Goal: Task Accomplishment & Management: Use online tool/utility

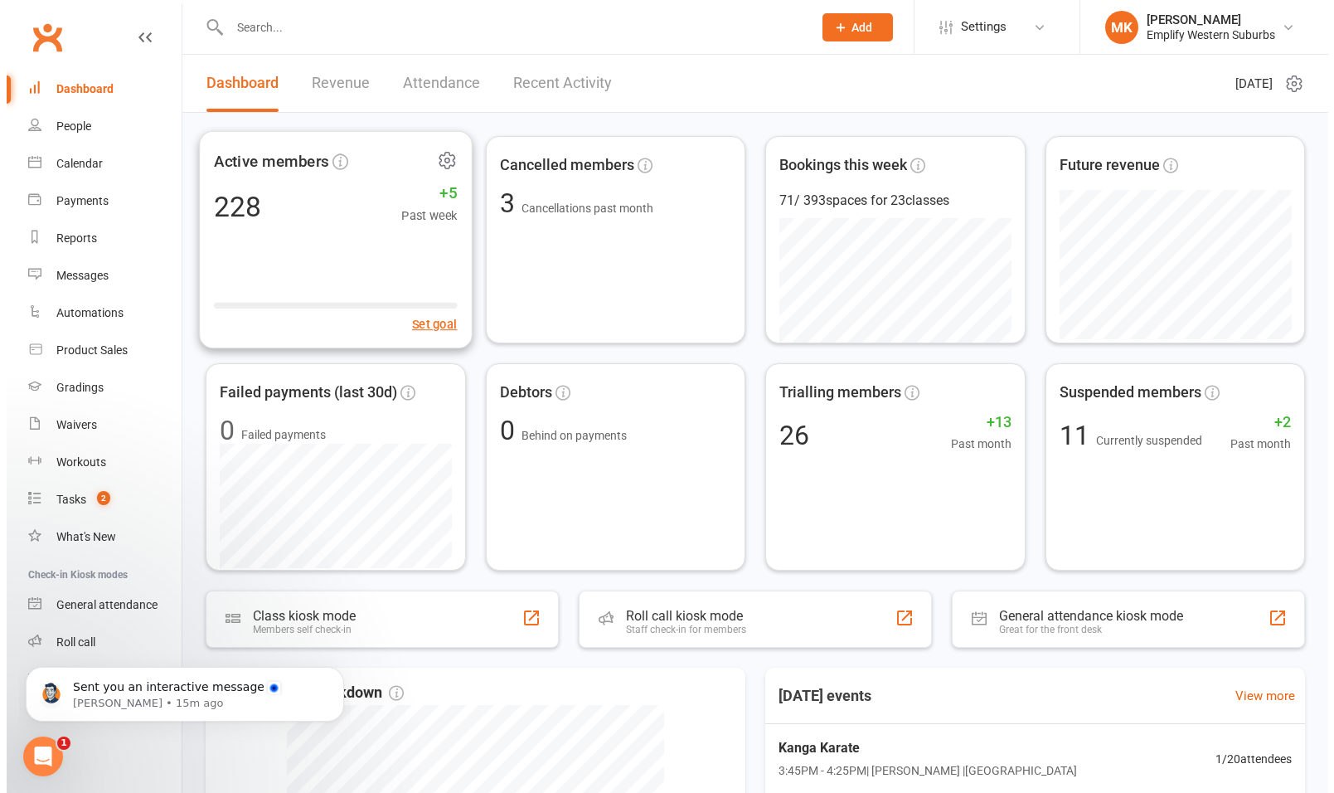
scroll to position [2, 0]
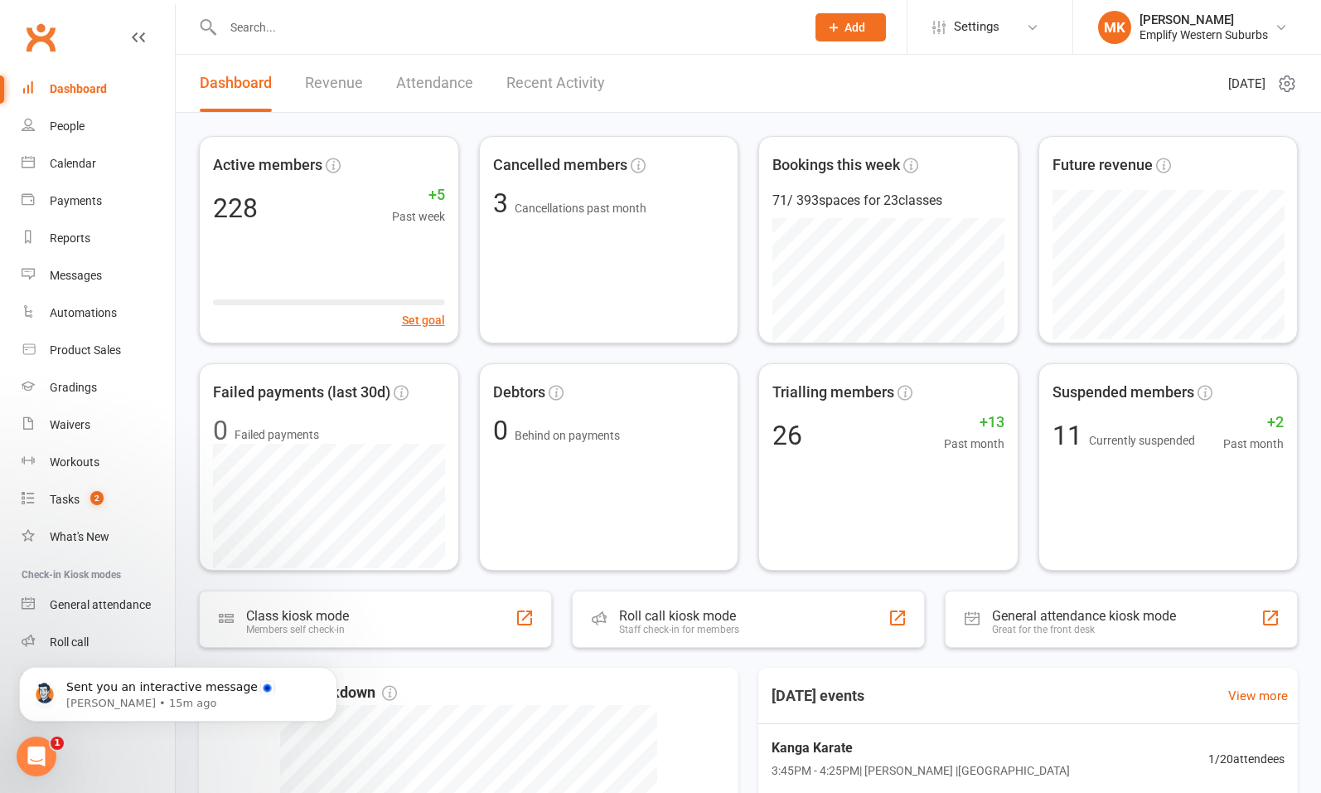
click at [191, 279] on div "Active members 228 +5 Past week Set goal Cancelled members 3 Cancellations past…" at bounding box center [749, 648] width 1146 height 1071
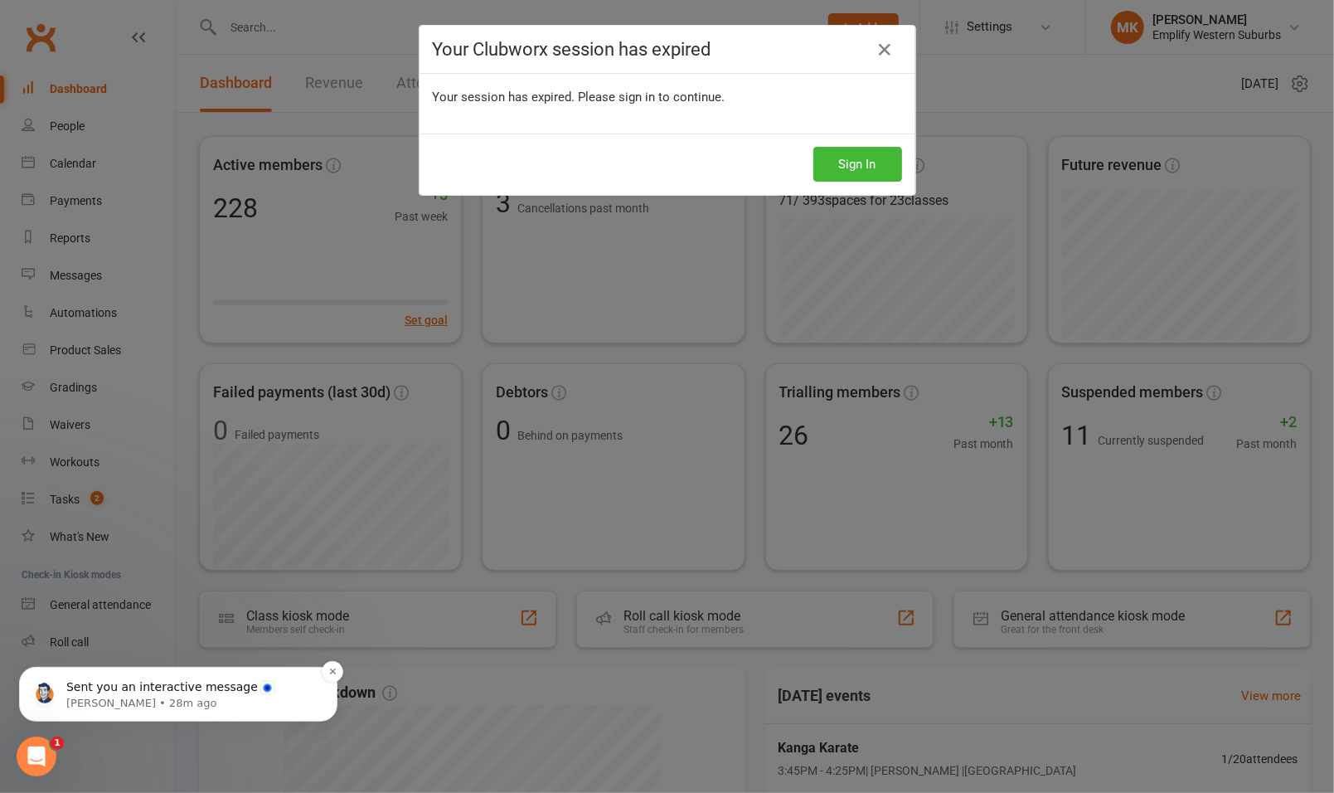
click at [177, 687] on p "Sent you an interactive message" at bounding box center [191, 686] width 250 height 17
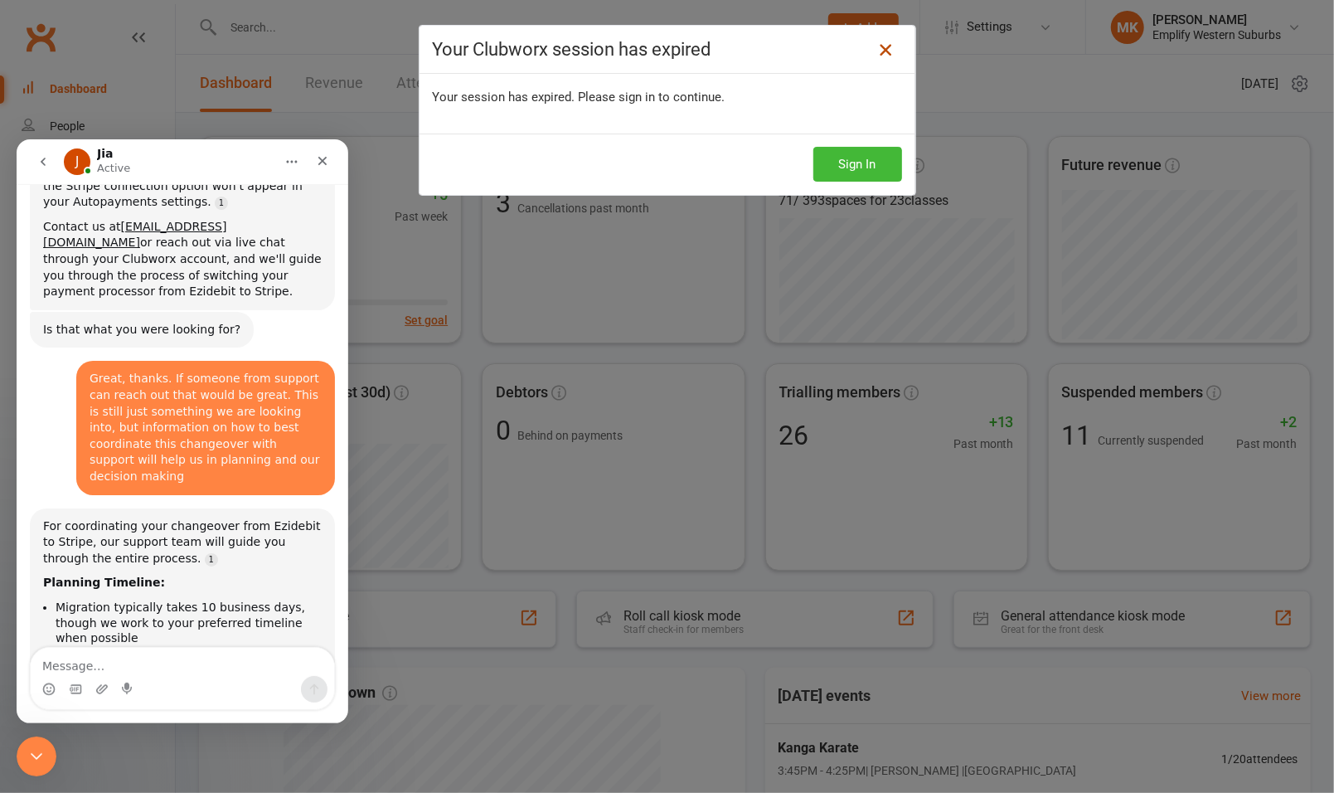
click at [875, 53] on icon at bounding box center [885, 50] width 20 height 20
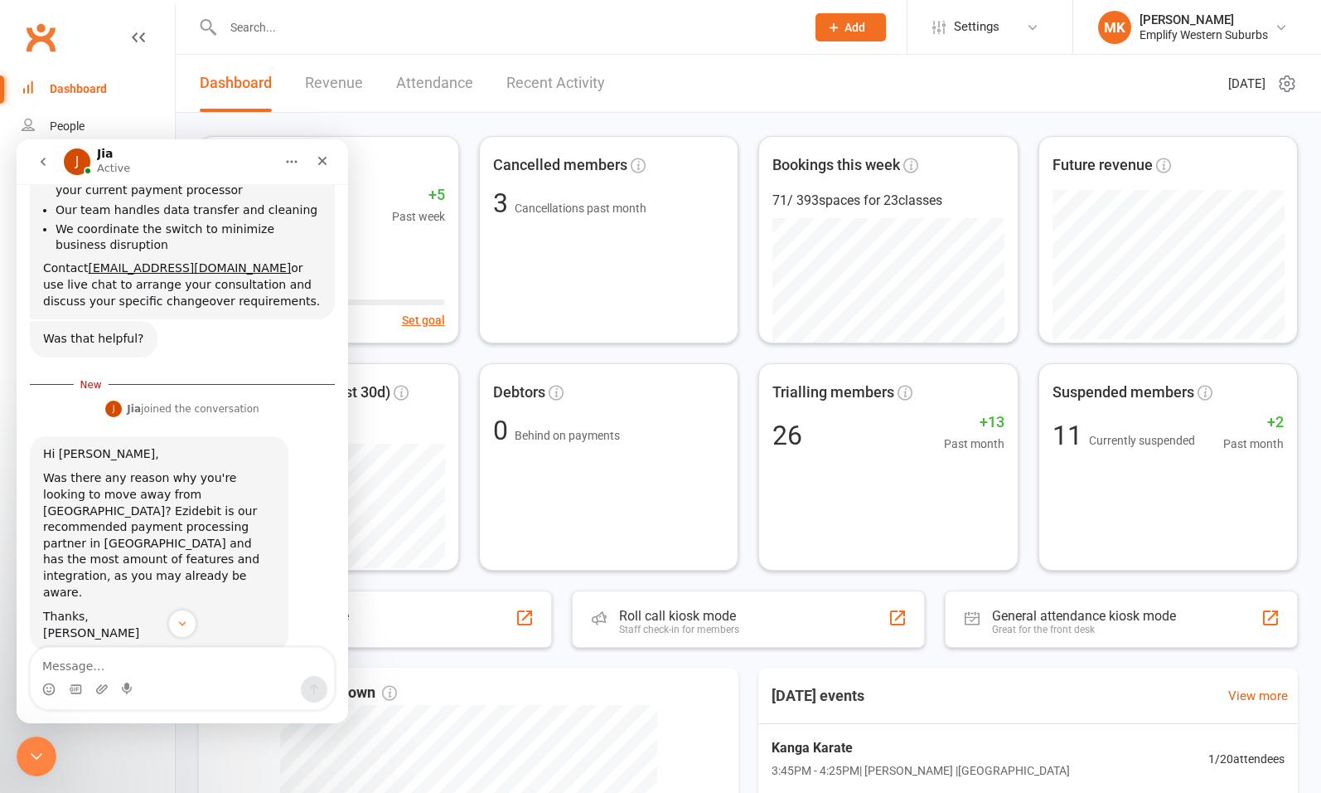
scroll to position [1578, 0]
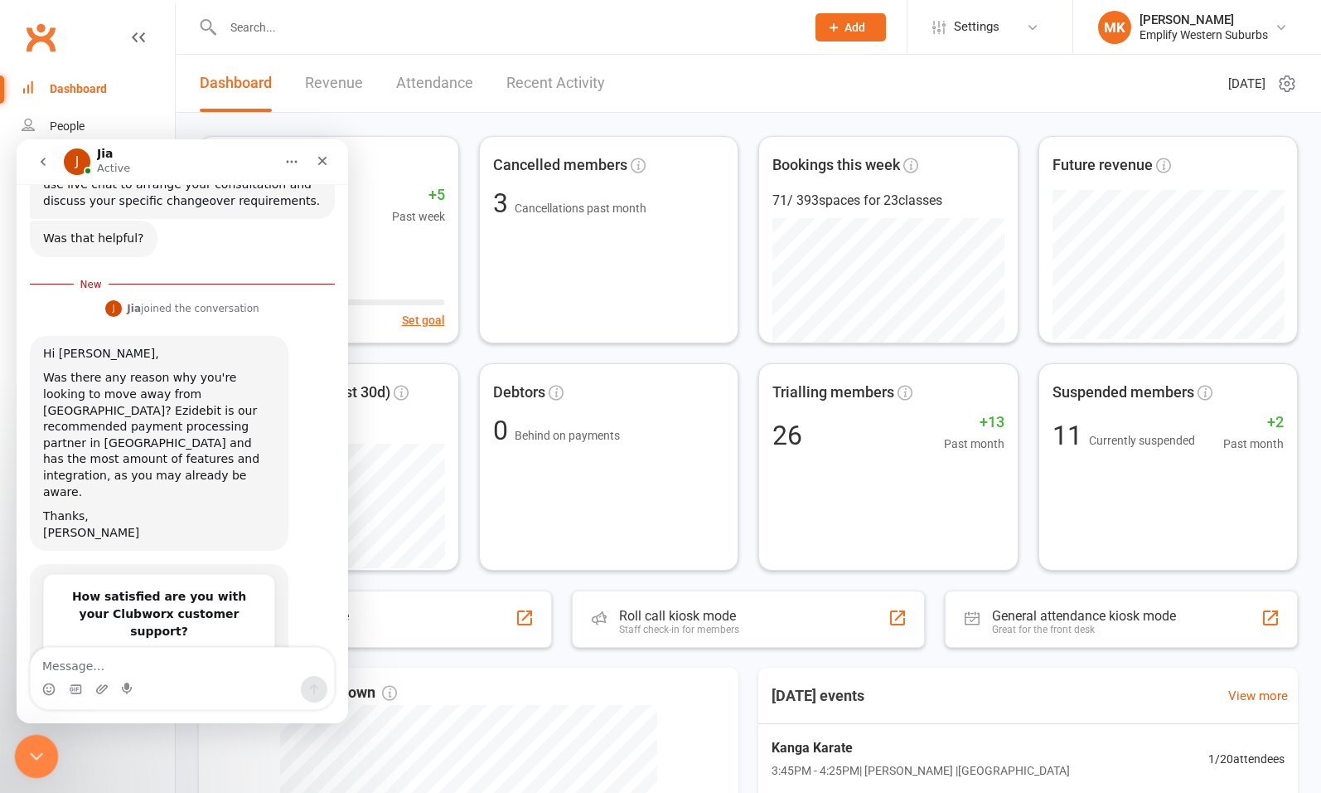
click at [37, 754] on icon "Close Intercom Messenger" at bounding box center [34, 754] width 20 height 20
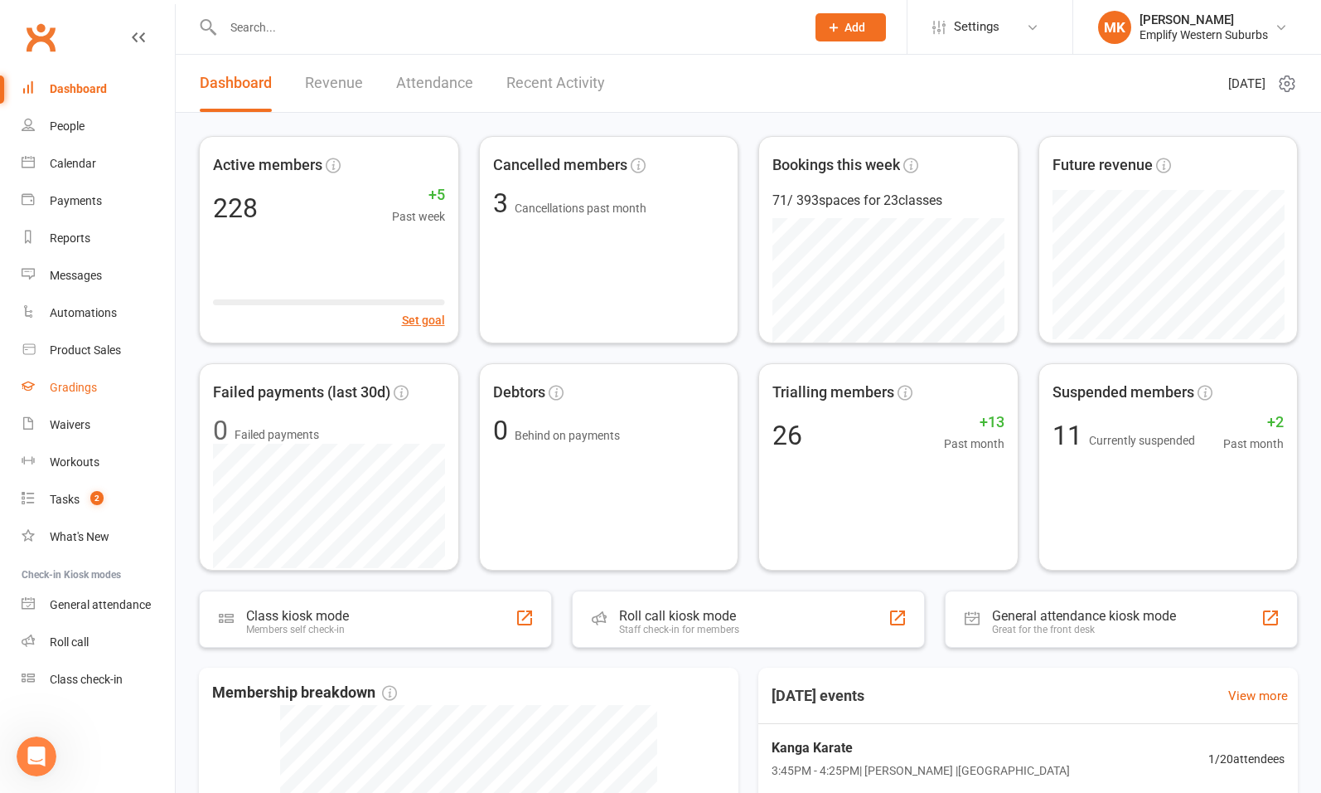
click at [75, 385] on div "Gradings" at bounding box center [73, 387] width 47 height 13
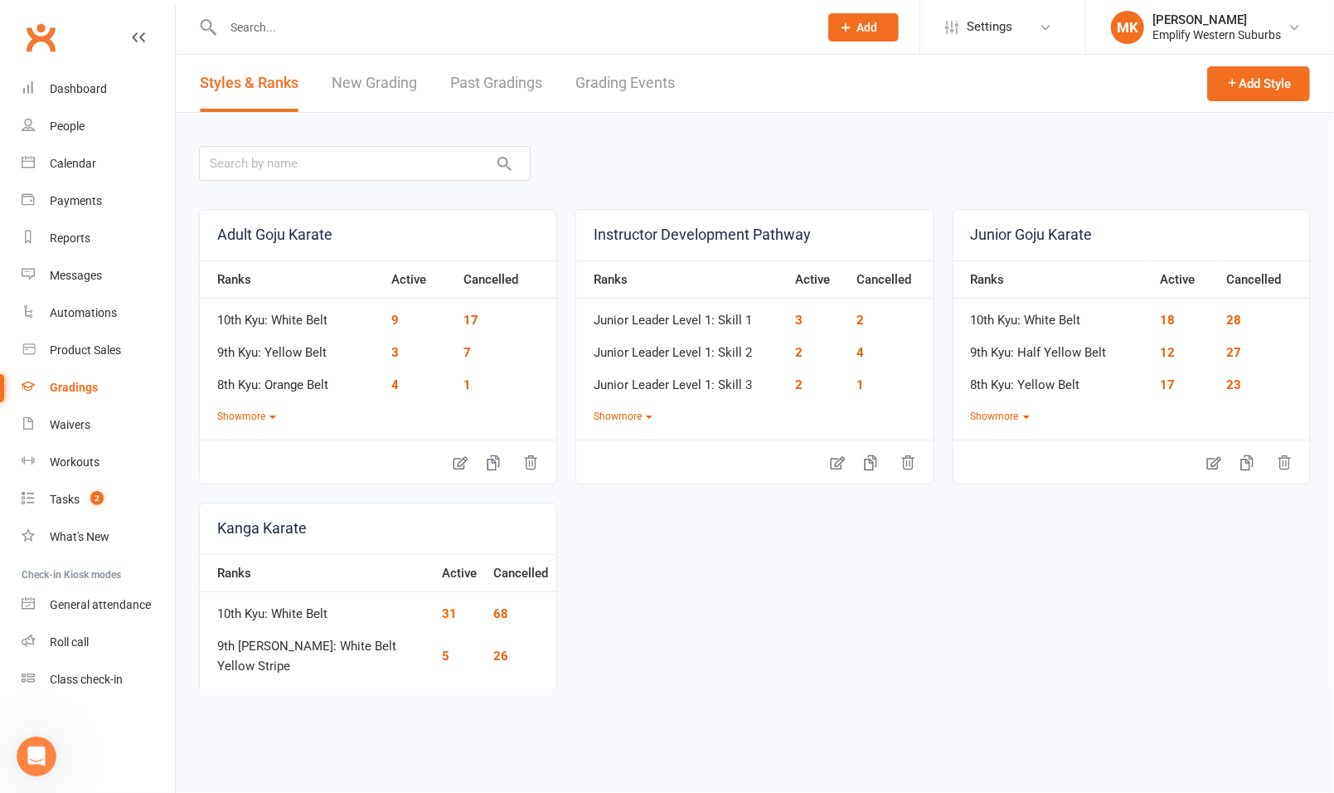
click at [618, 90] on link "Grading Events" at bounding box center [624, 83] width 99 height 57
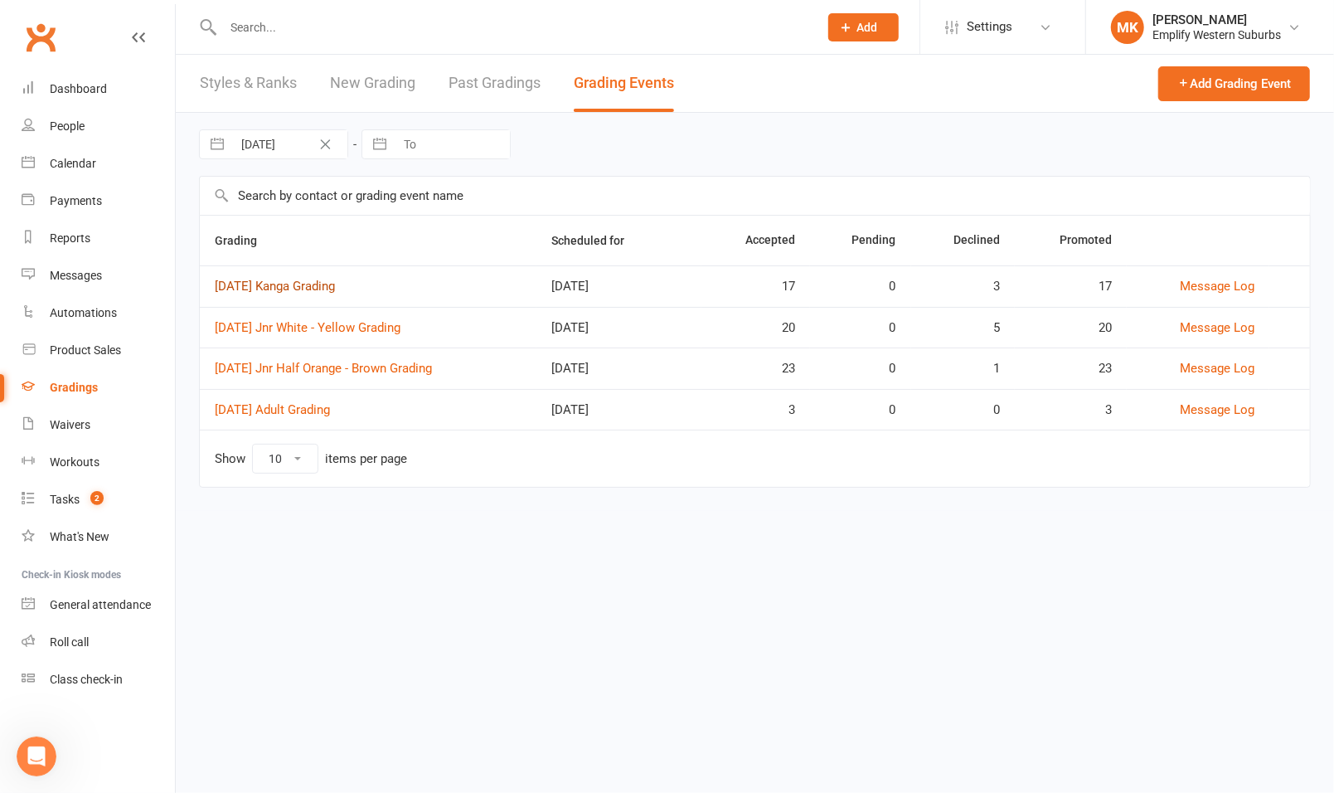
click at [335, 288] on link "[DATE] Kanga Grading" at bounding box center [275, 286] width 120 height 15
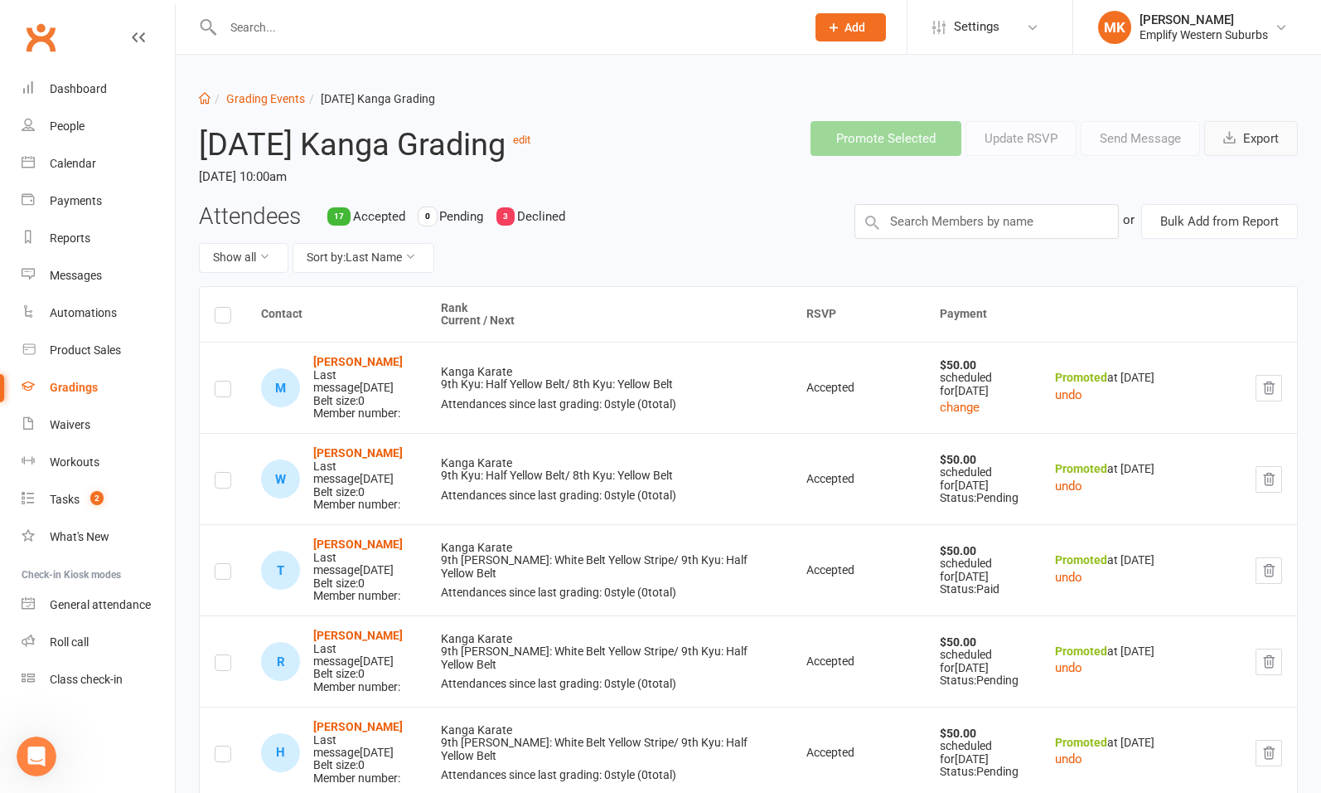
click at [1249, 140] on button "Export" at bounding box center [1252, 138] width 94 height 35
click at [272, 99] on link "Grading Events" at bounding box center [265, 98] width 79 height 13
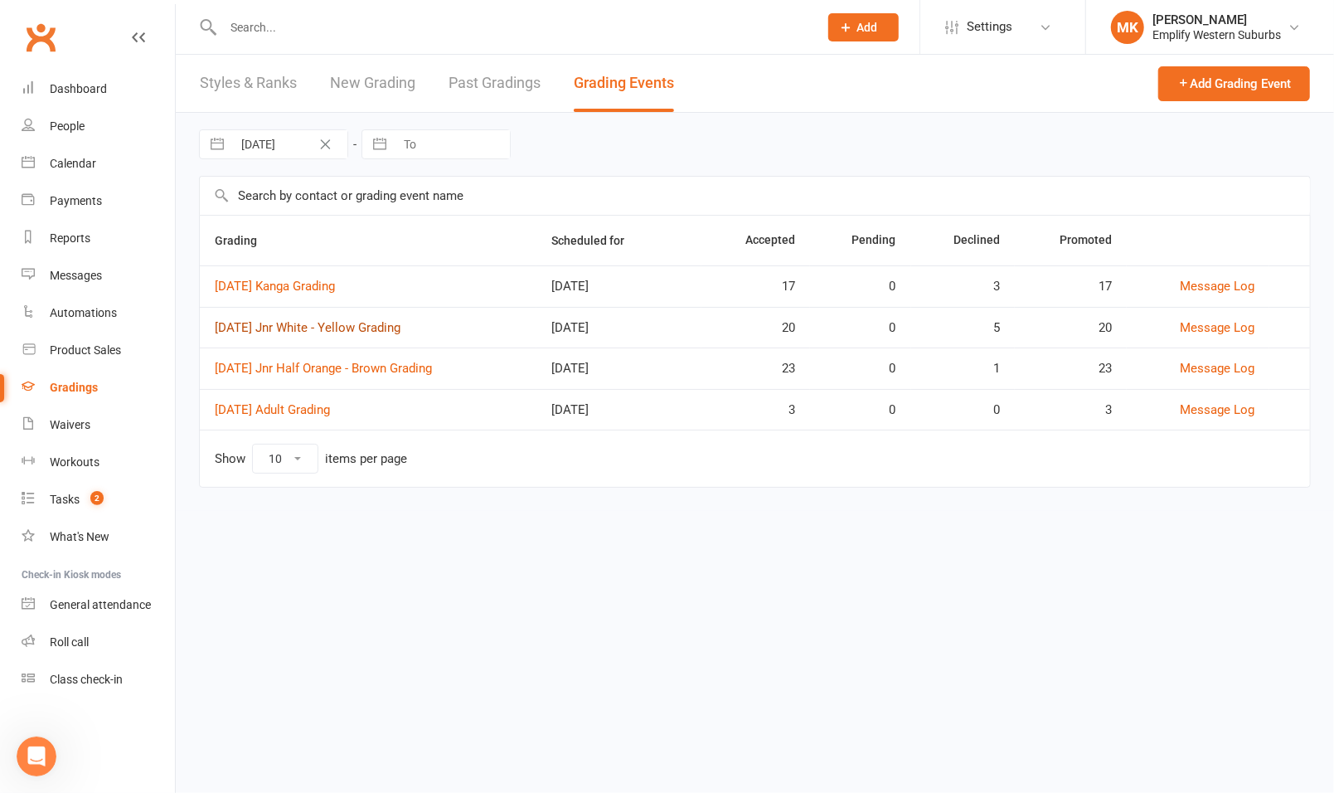
click at [361, 327] on link "[DATE] Jnr White - Yellow Grading" at bounding box center [308, 327] width 186 height 15
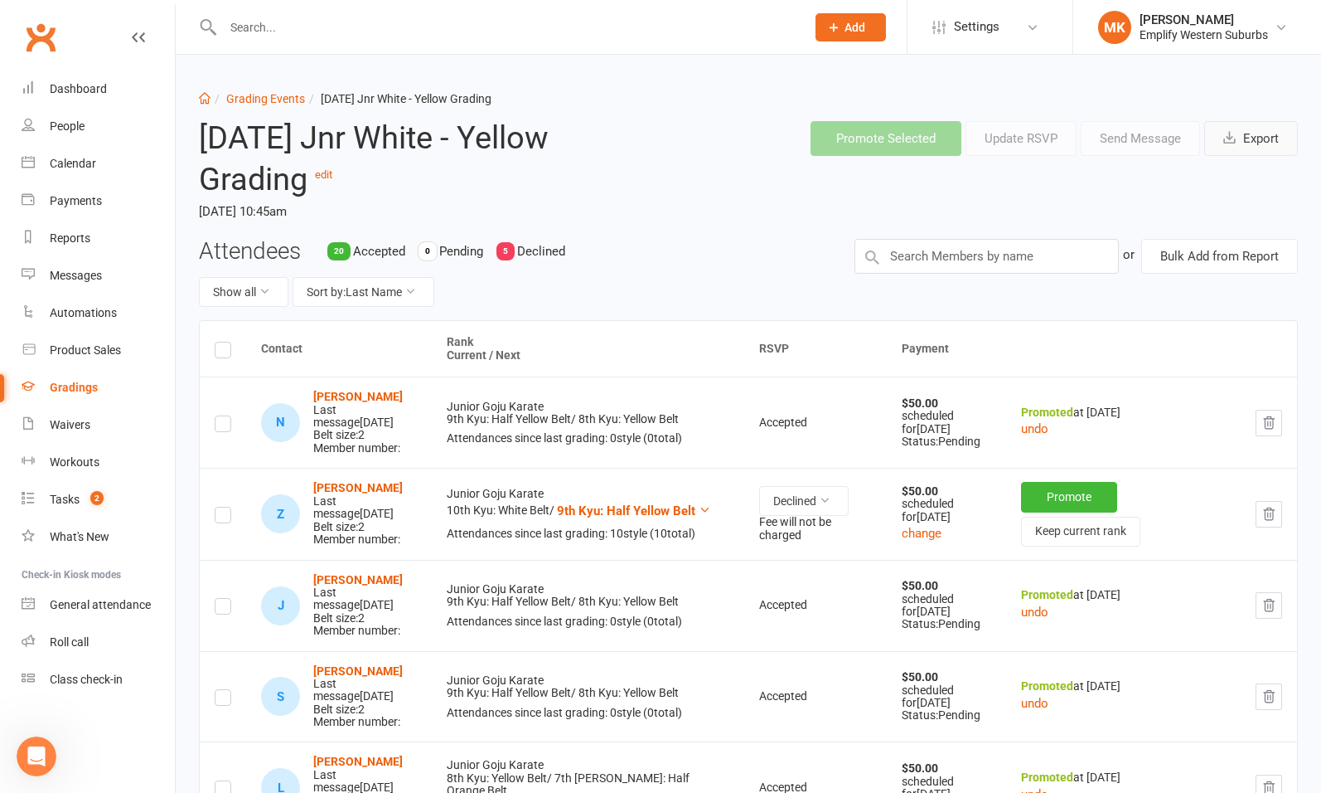
click at [1256, 142] on button "Export" at bounding box center [1252, 138] width 94 height 35
click at [279, 99] on link "Grading Events" at bounding box center [265, 98] width 79 height 13
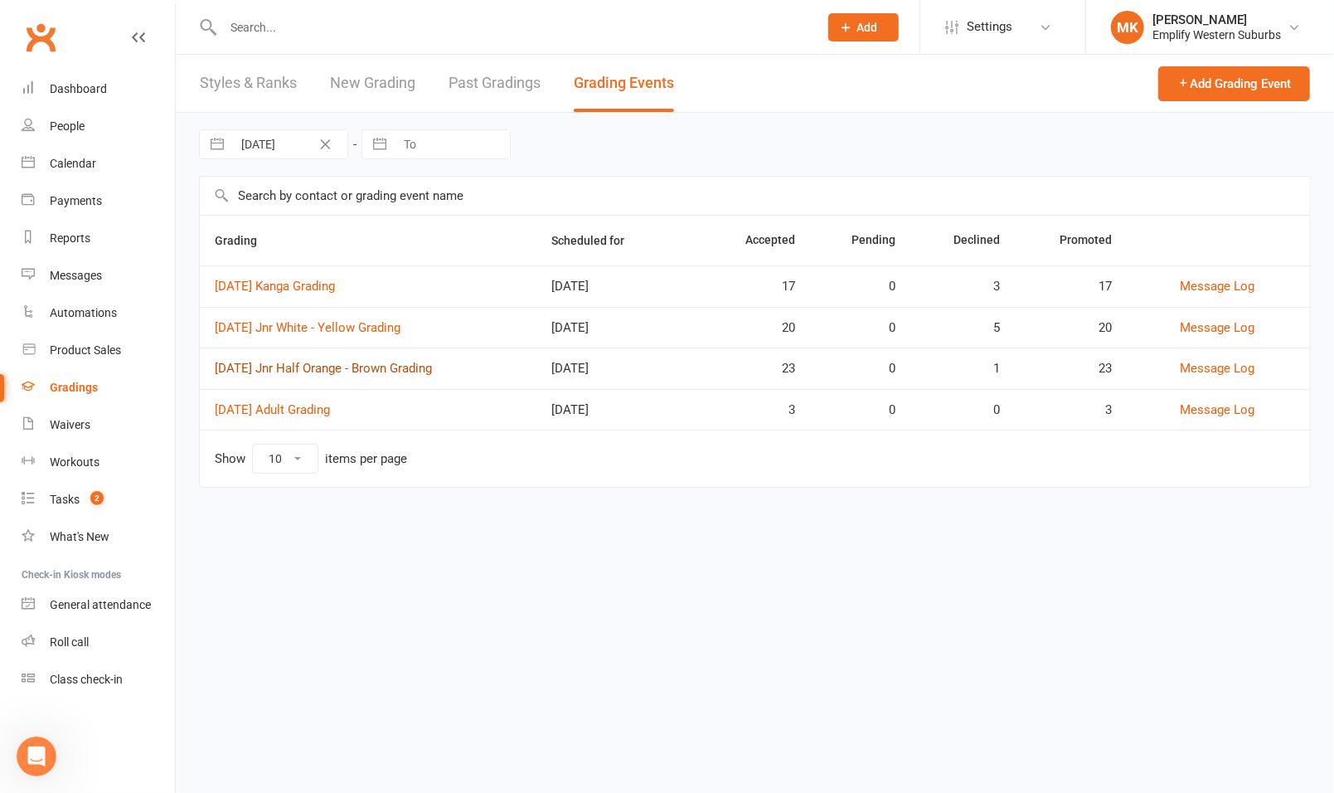
click at [354, 369] on link "[DATE] Jnr Half Orange - Brown Grading" at bounding box center [323, 368] width 217 height 15
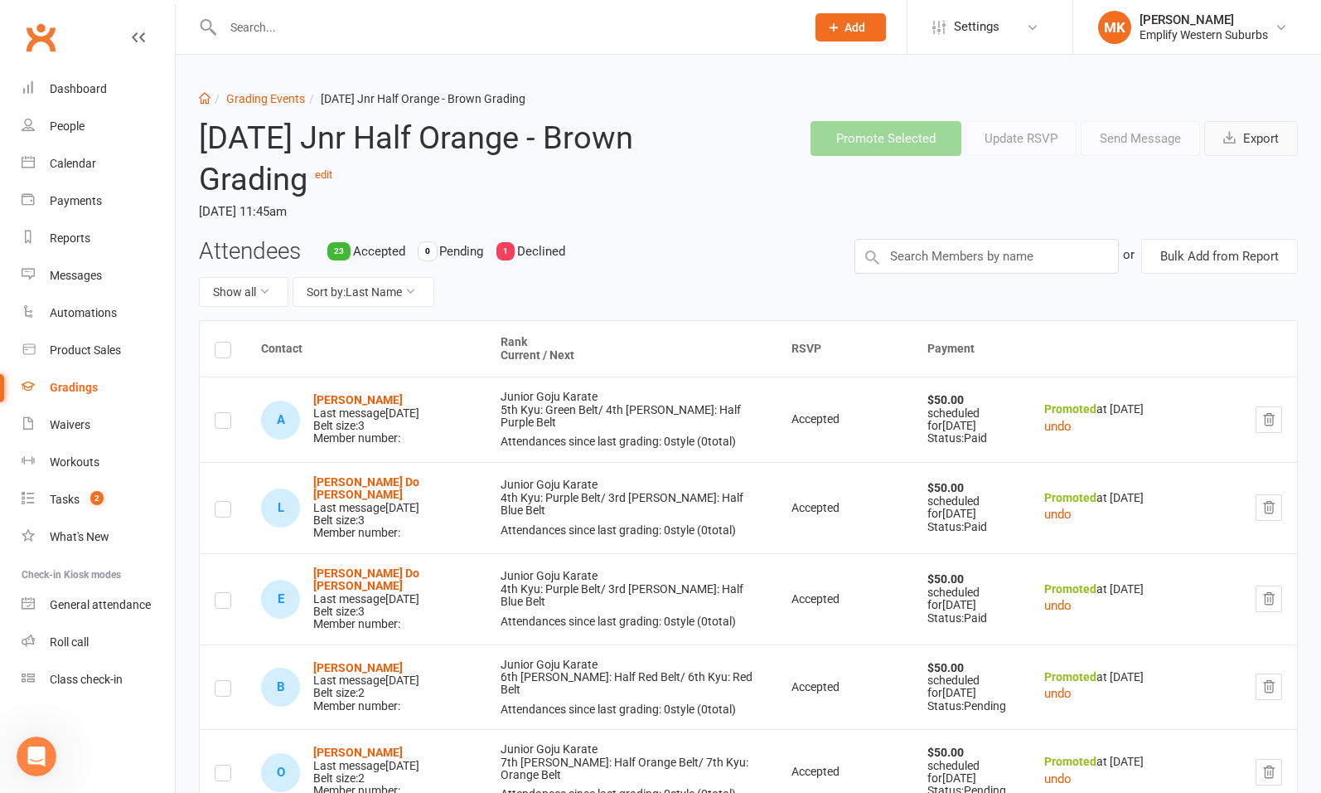
click at [1255, 144] on button "Export" at bounding box center [1252, 138] width 94 height 35
